Goal: Obtain resource: Obtain resource

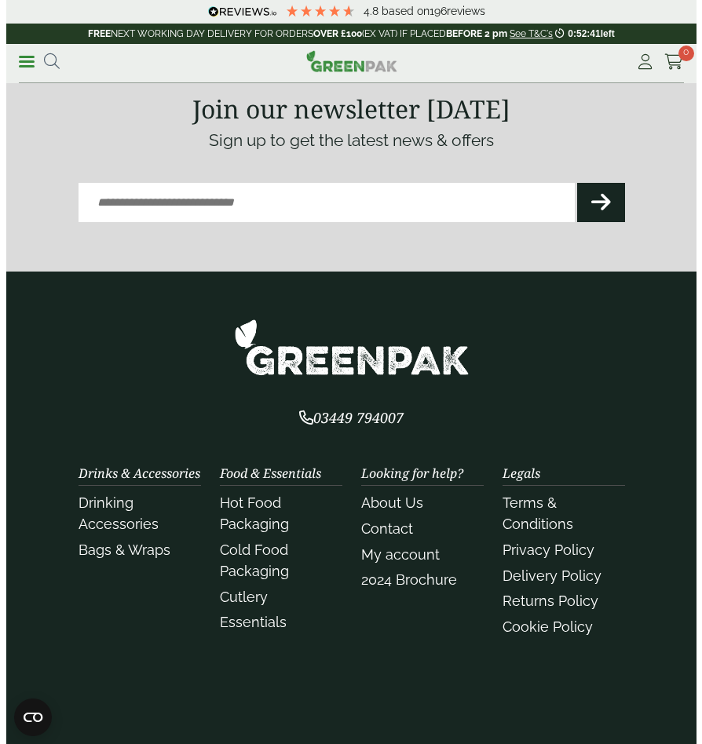
scroll to position [3611, 0]
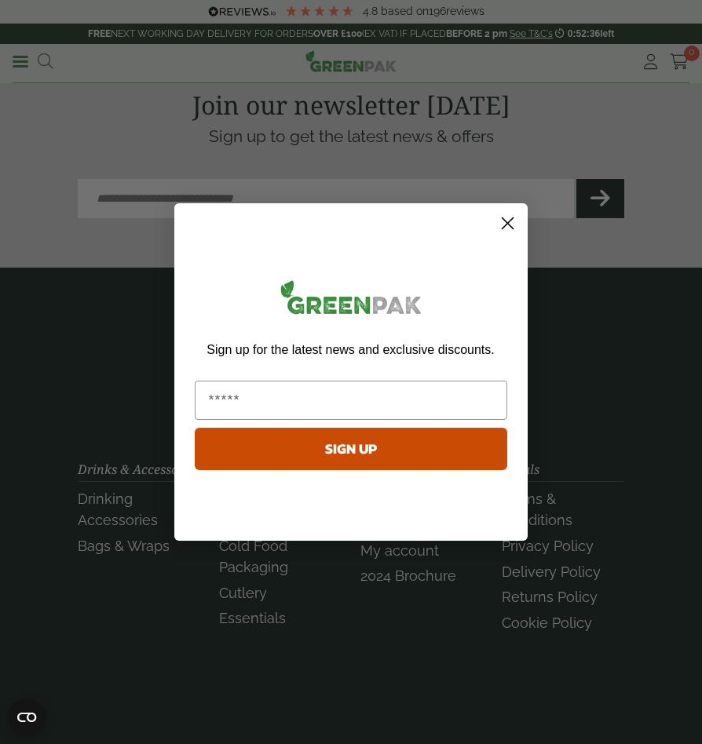
click at [11, 53] on div "Close dialog Sign up for the latest news and exclusive discounts. SIGN UP ******" at bounding box center [351, 372] width 702 height 744
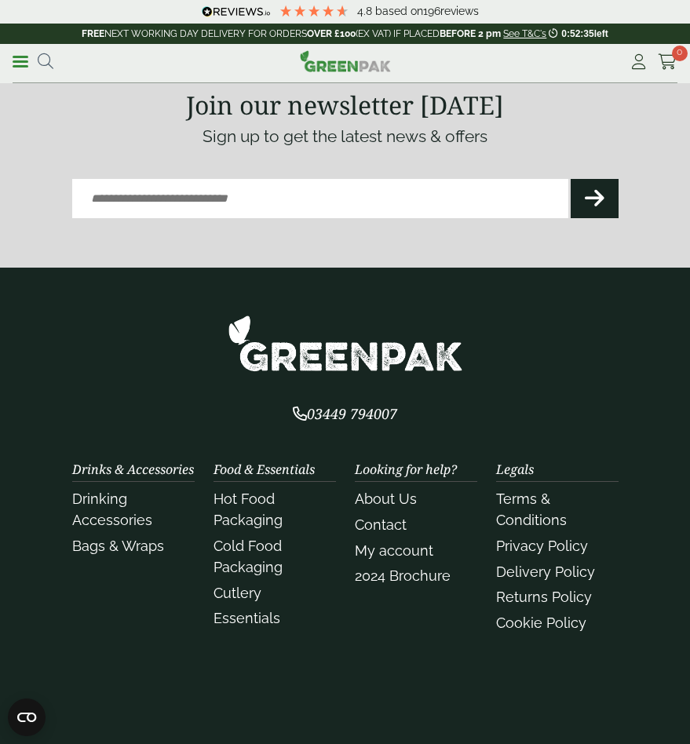
click at [16, 59] on link "Menu" at bounding box center [21, 61] width 16 height 16
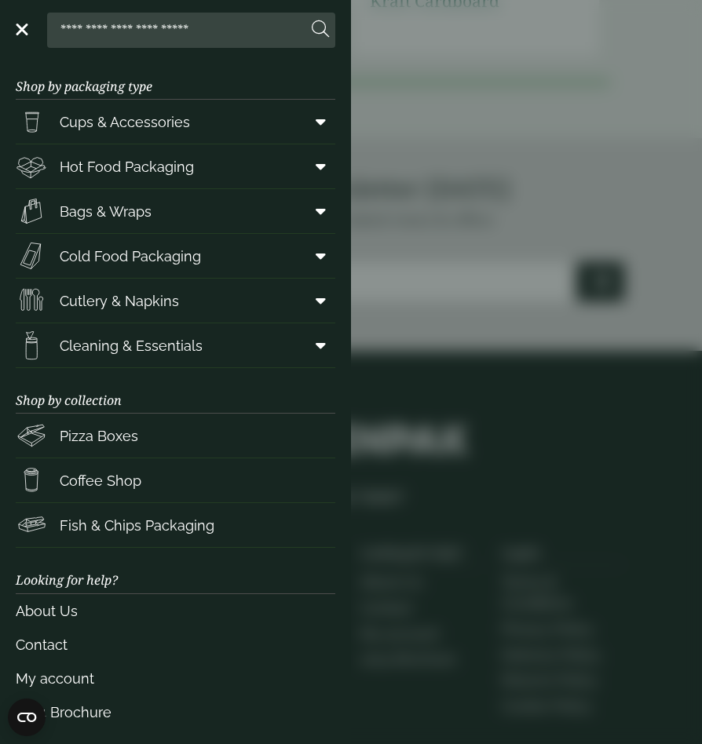
scroll to position [1, 0]
click at [51, 637] on link "Contact" at bounding box center [175, 644] width 319 height 34
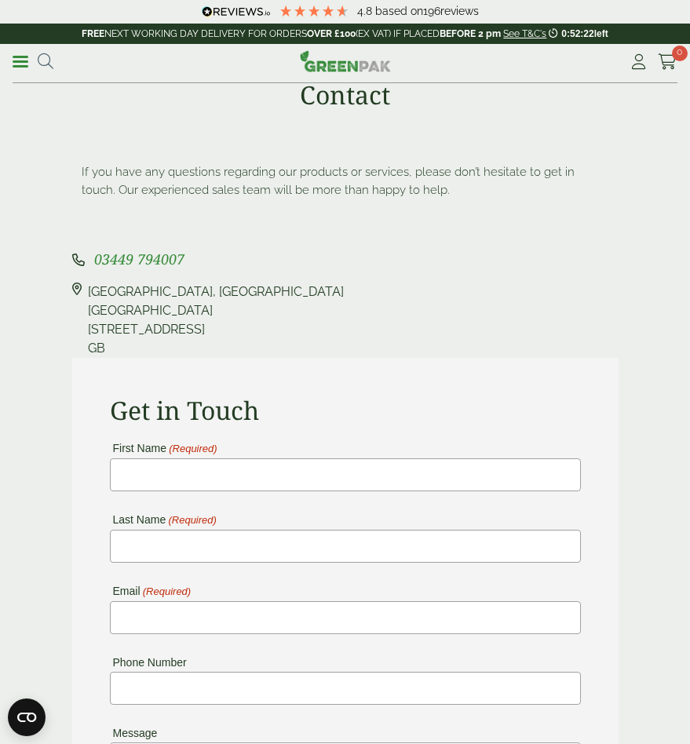
click at [134, 254] on span "03449 794007" at bounding box center [139, 259] width 90 height 19
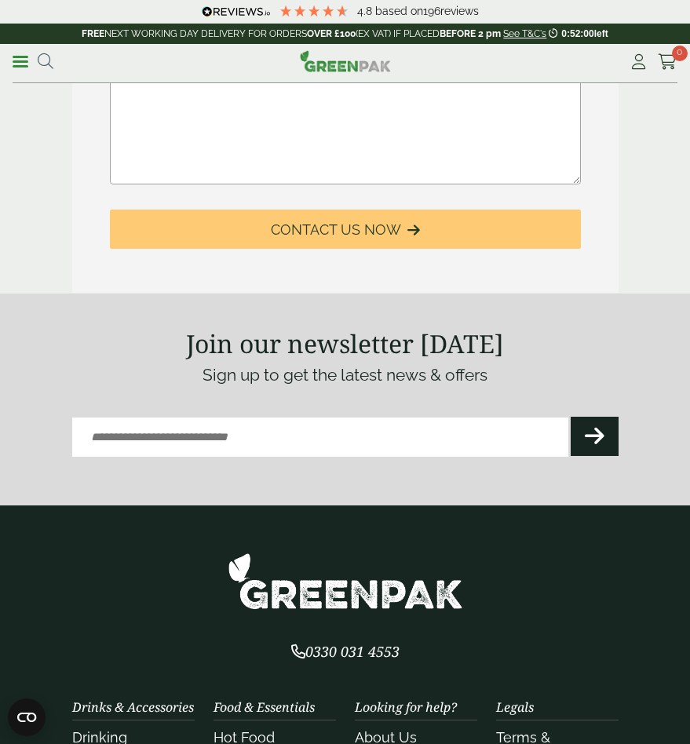
scroll to position [785, 0]
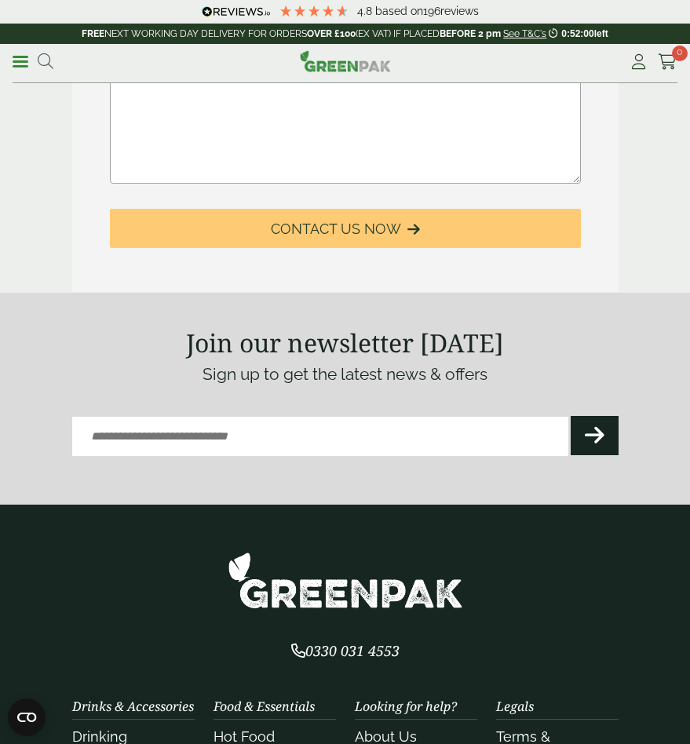
click at [296, 415] on form "Email (Required) CAPTCHA Email This field is for validation purposes and should…" at bounding box center [345, 436] width 546 height 75
click at [296, 428] on input "Email (Required)" at bounding box center [320, 436] width 496 height 39
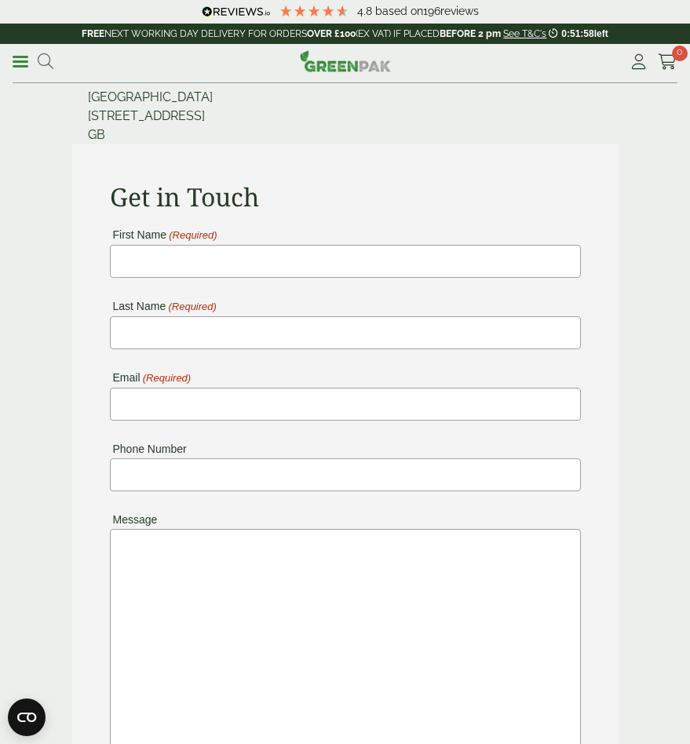
scroll to position [0, 0]
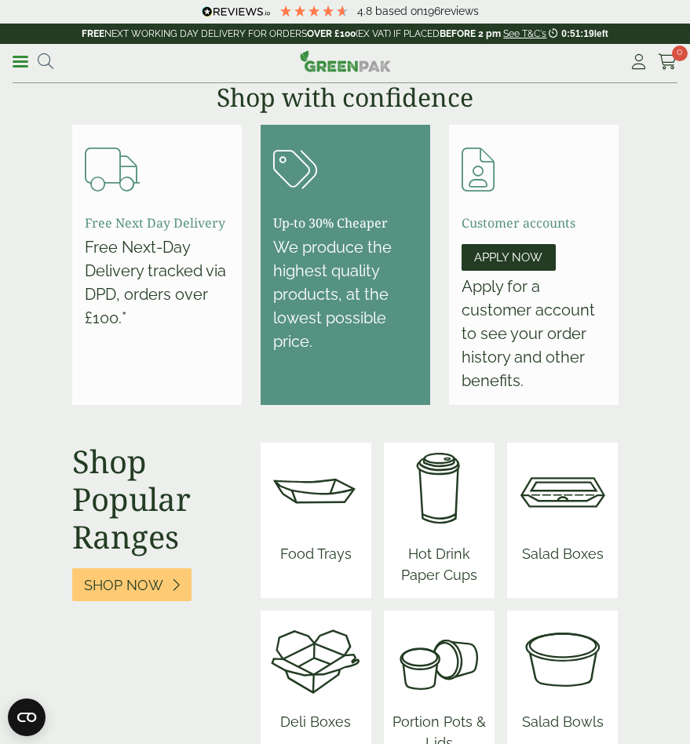
scroll to position [1491, 0]
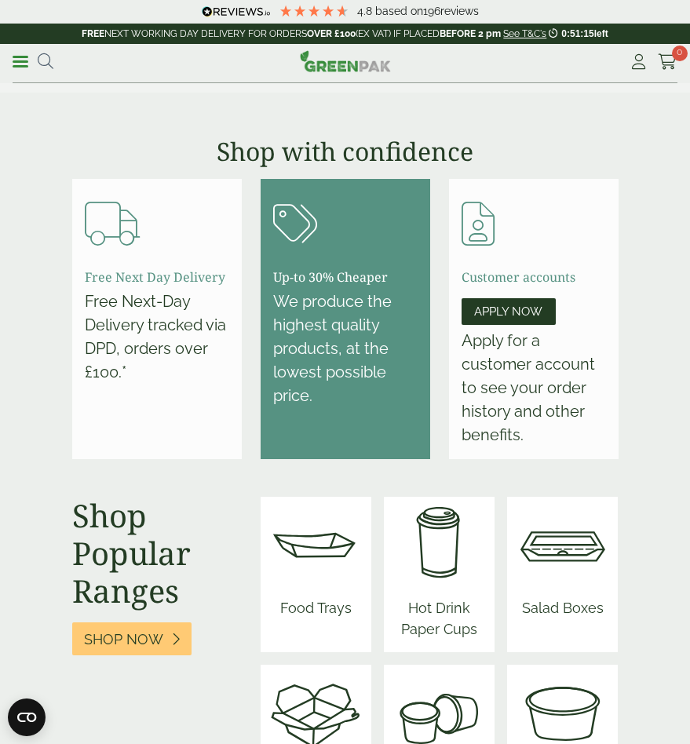
drag, startPoint x: 108, startPoint y: 281, endPoint x: 181, endPoint y: 276, distance: 73.2
click at [181, 276] on h3 "Free Next Day Delivery" at bounding box center [155, 277] width 141 height 15
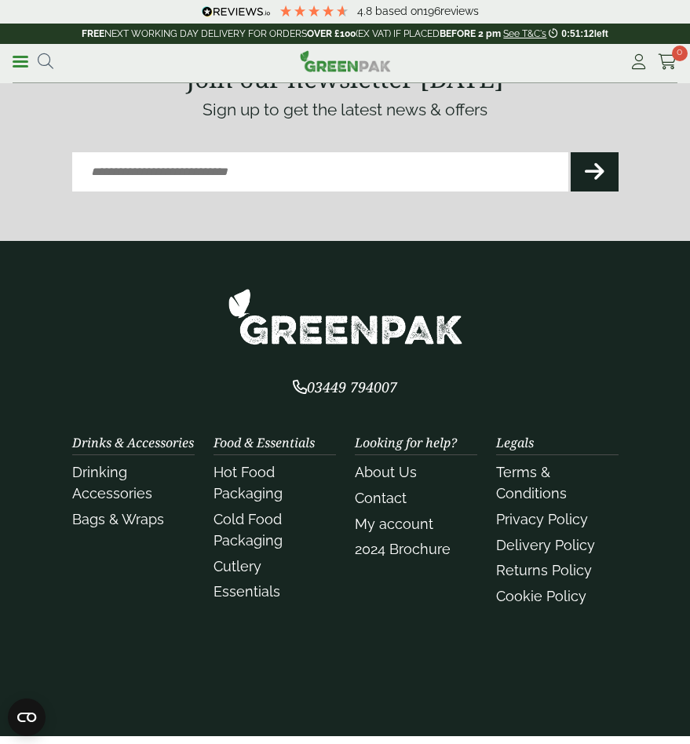
scroll to position [3717, 0]
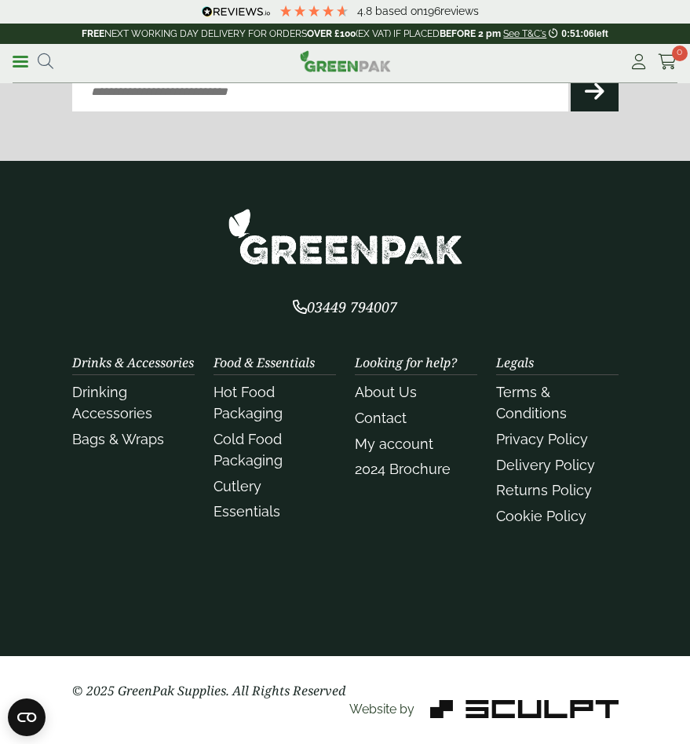
click at [392, 468] on link "2024 Brochure" at bounding box center [403, 469] width 96 height 16
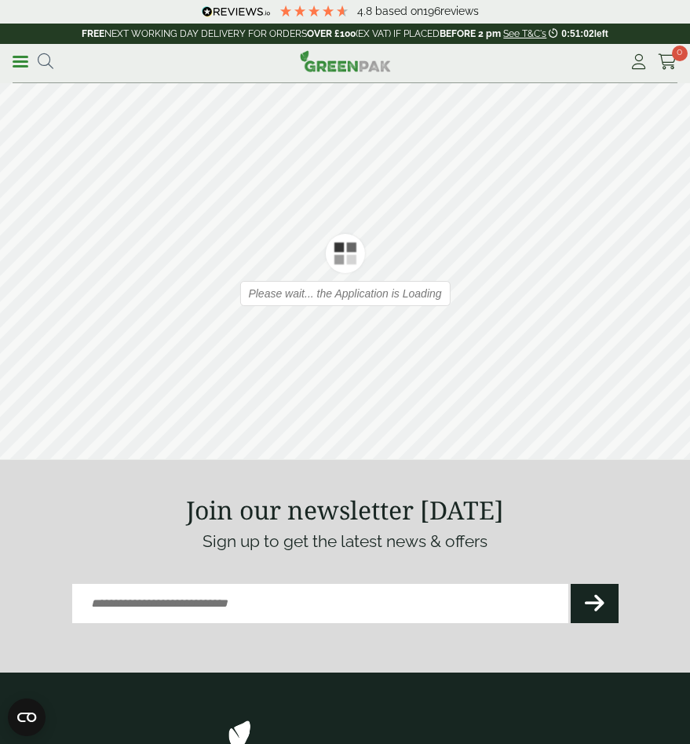
type input "*"
type input "**"
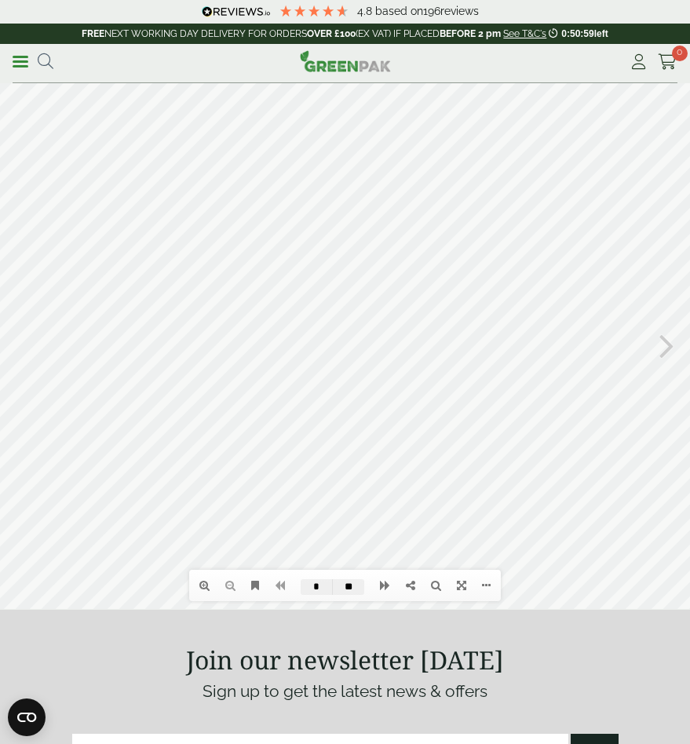
click at [662, 346] on icon at bounding box center [666, 344] width 15 height 41
click at [26, 349] on icon at bounding box center [23, 344] width 15 height 41
type input "*"
click at [414, 476] on div at bounding box center [345, 344] width 690 height 529
